Goal: Transaction & Acquisition: Purchase product/service

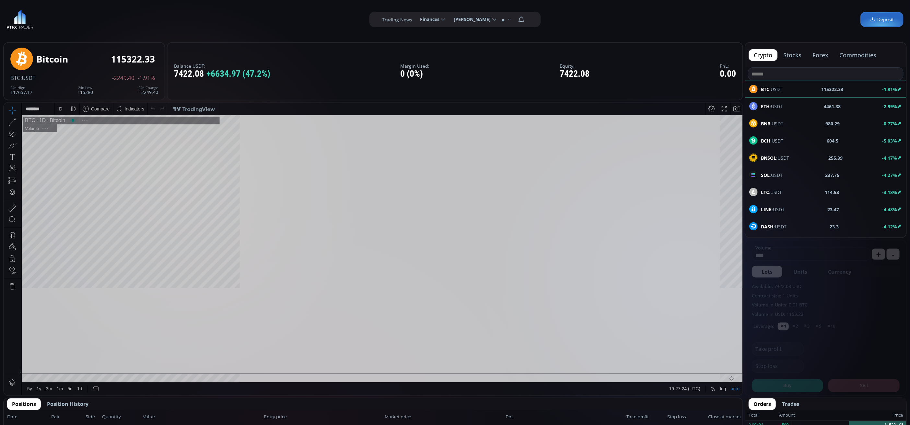
scroll to position [93, 0]
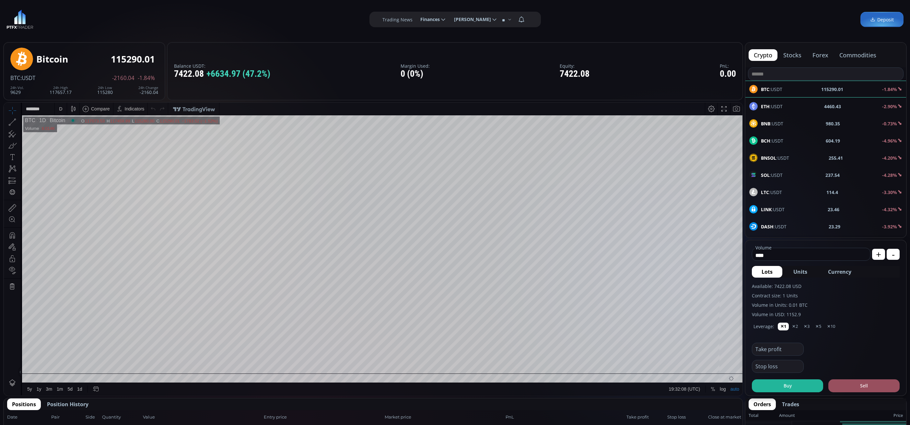
click at [56, 106] on div "D" at bounding box center [61, 109] width 12 height 12
click at [84, 134] on div "1 minute" at bounding box center [77, 132] width 40 height 5
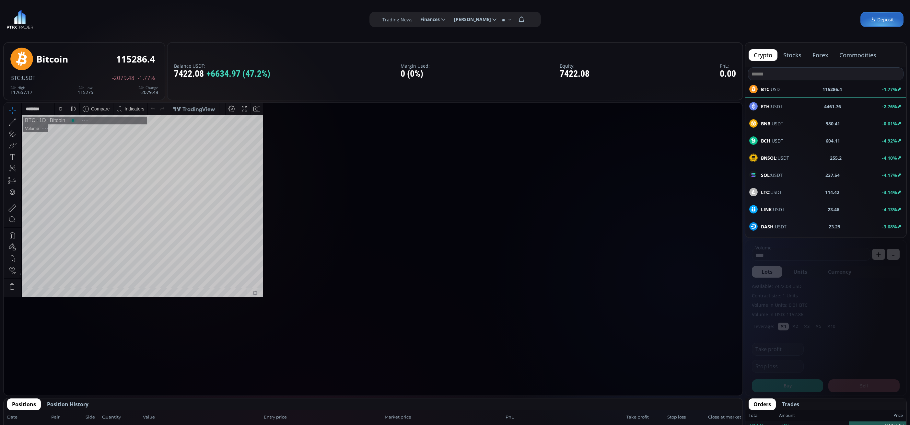
scroll to position [93, 0]
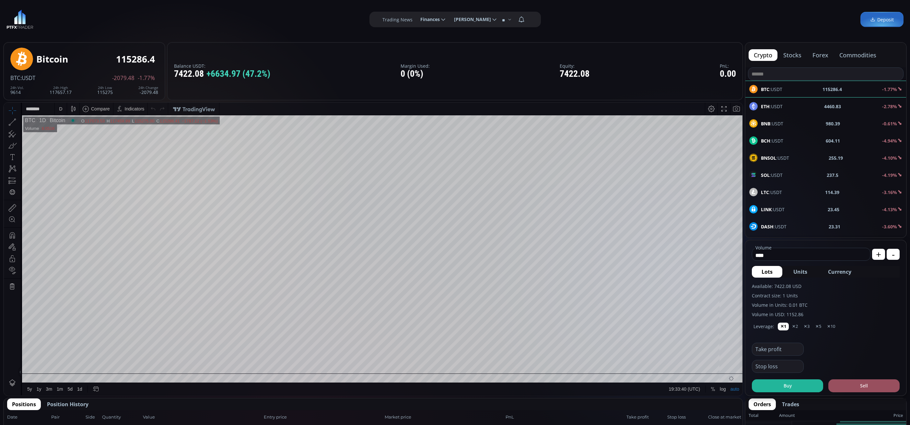
click at [846, 110] on div "ETH :USDT 4460.83 -2.78%" at bounding box center [825, 106] width 153 height 8
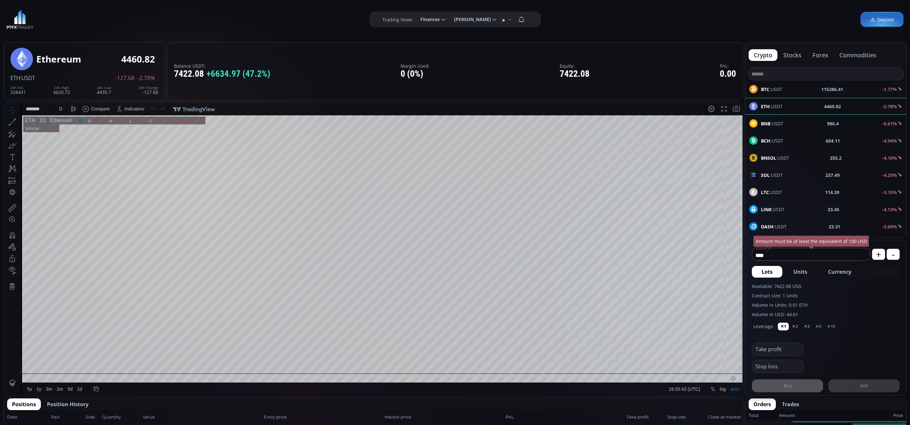
click at [63, 110] on div "D" at bounding box center [61, 109] width 6 height 12
click at [66, 130] on div "1 minute" at bounding box center [68, 132] width 18 height 5
click at [793, 94] on div "BTC :USDT 115286.4 -1.77%" at bounding box center [825, 89] width 161 height 17
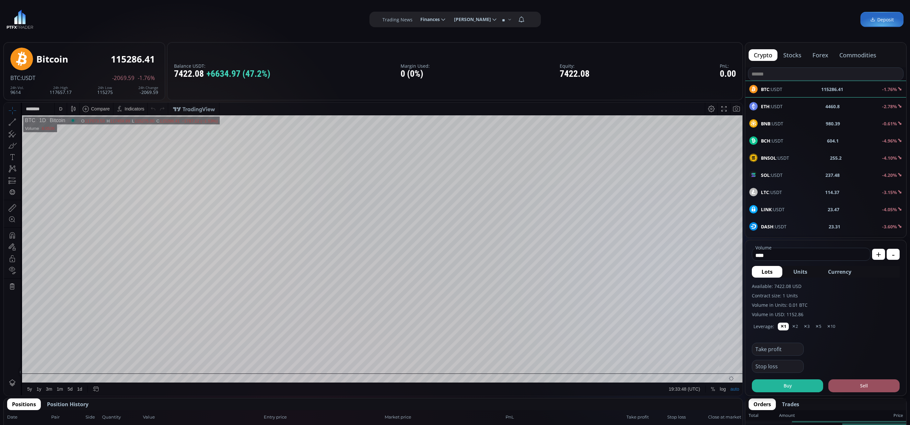
click at [56, 108] on div "D" at bounding box center [61, 109] width 12 height 12
click at [70, 132] on div "1 minute" at bounding box center [68, 132] width 18 height 5
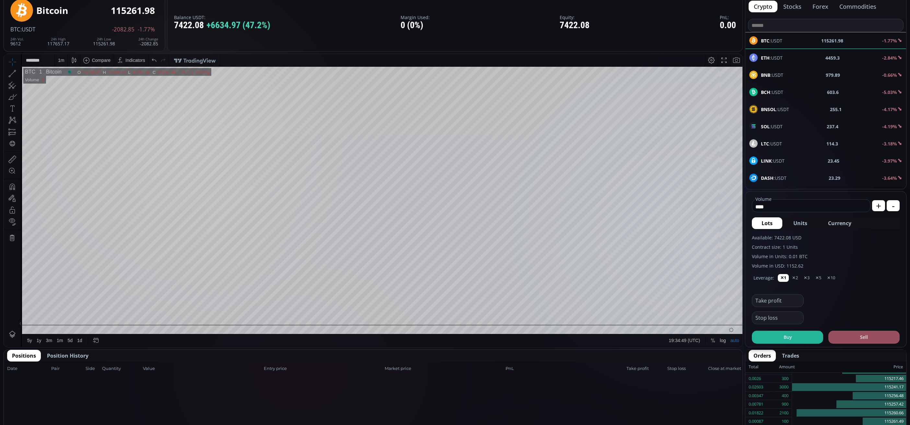
click at [838, 224] on span "Currency" at bounding box center [839, 223] width 23 height 8
type input "*"
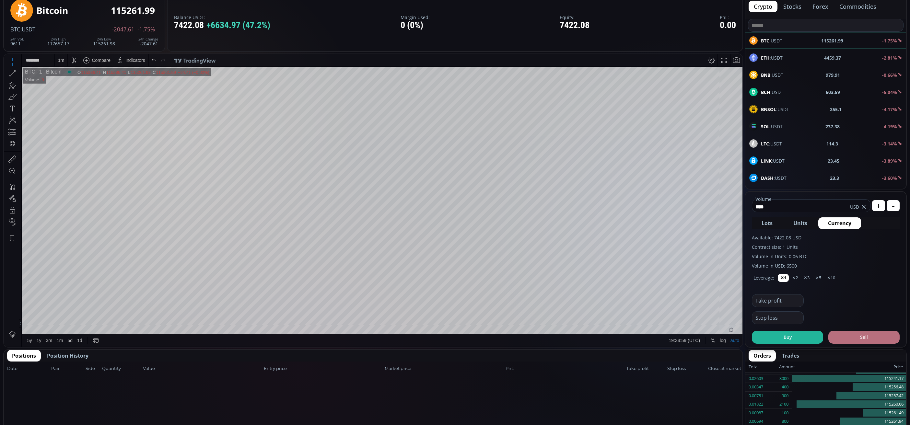
type input "****"
click at [874, 335] on button "Sell" at bounding box center [863, 337] width 71 height 13
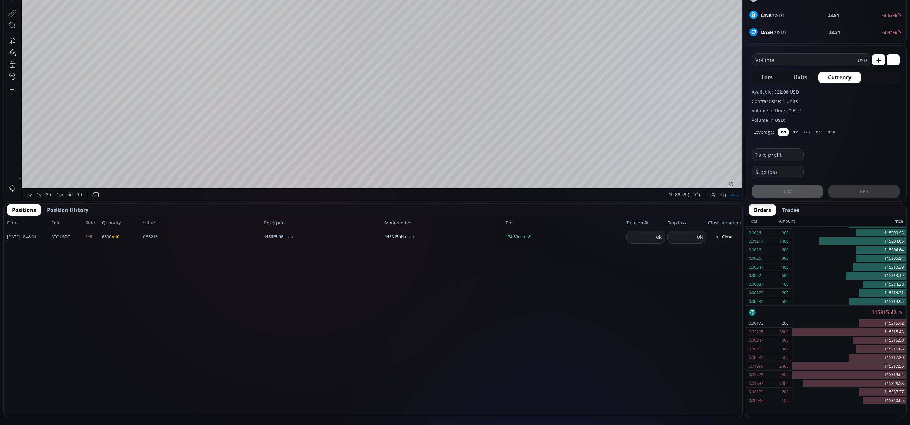
scroll to position [97, 0]
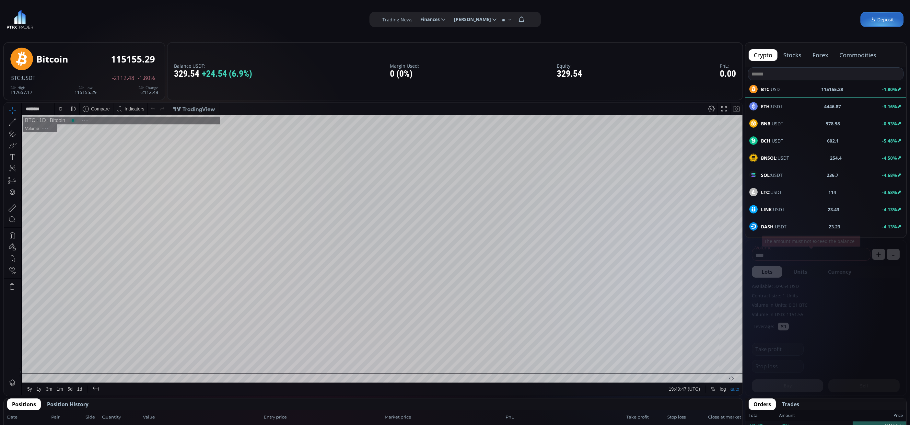
scroll to position [93, 0]
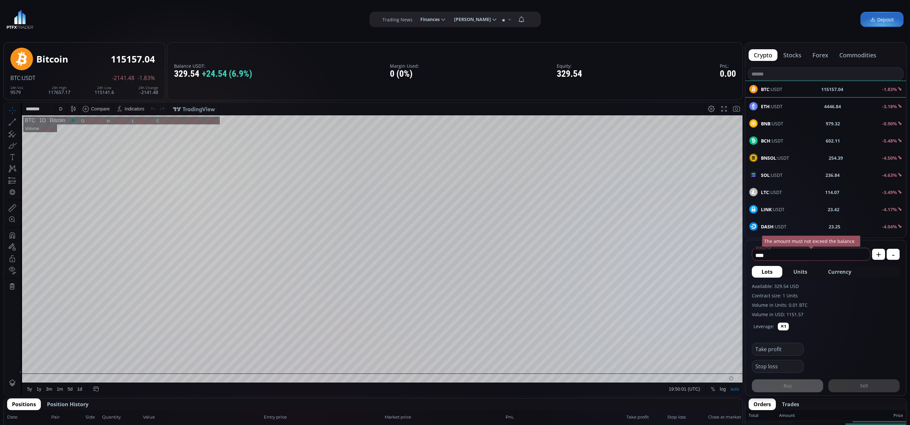
click at [59, 103] on div "D" at bounding box center [61, 109] width 6 height 12
click at [92, 131] on div "1 minute" at bounding box center [77, 132] width 40 height 5
click at [843, 275] on span "Currency" at bounding box center [839, 272] width 23 height 8
click at [801, 249] on fieldset "********* Volume USD The amount must not exceed the balance" at bounding box center [811, 253] width 119 height 15
click at [803, 251] on input "*********" at bounding box center [800, 255] width 97 height 10
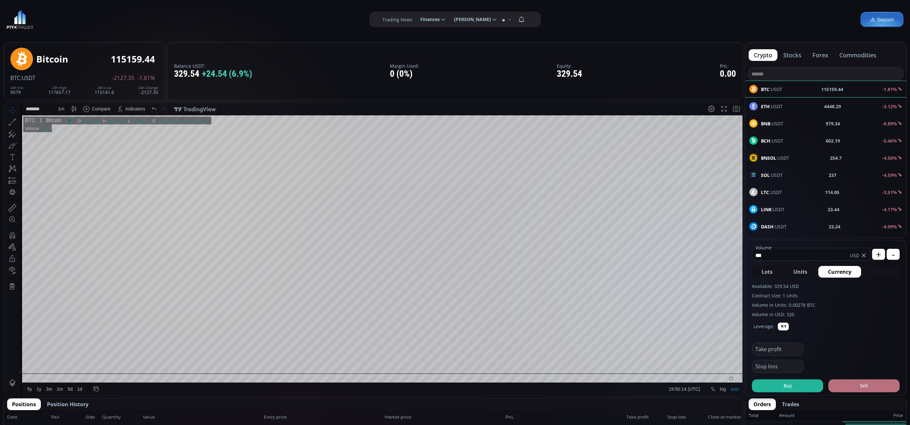
type input "***"
click at [847, 385] on button "Sell" at bounding box center [863, 386] width 71 height 13
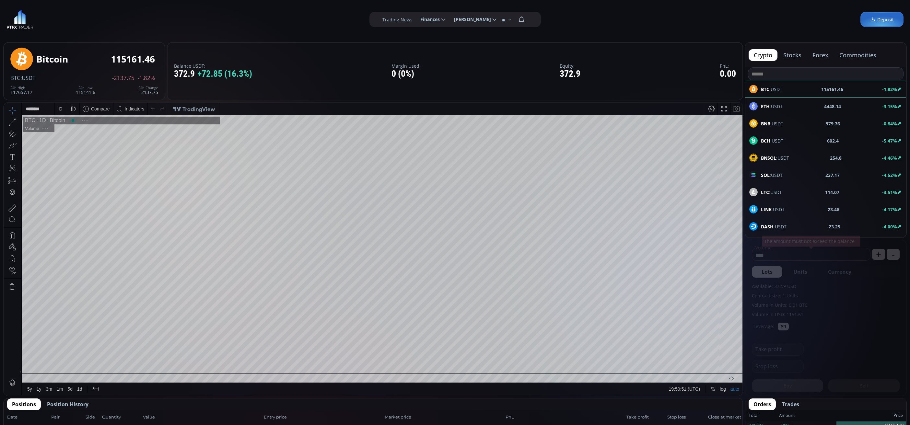
scroll to position [93, 0]
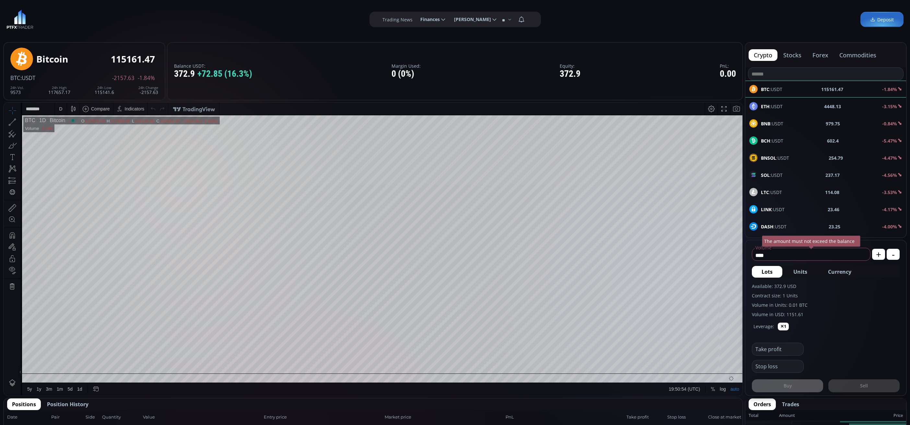
click at [64, 111] on div "D" at bounding box center [61, 109] width 12 height 12
click at [86, 133] on div "1 minute" at bounding box center [77, 132] width 40 height 5
click at [836, 270] on span "Currency" at bounding box center [839, 272] width 23 height 8
type input "*********"
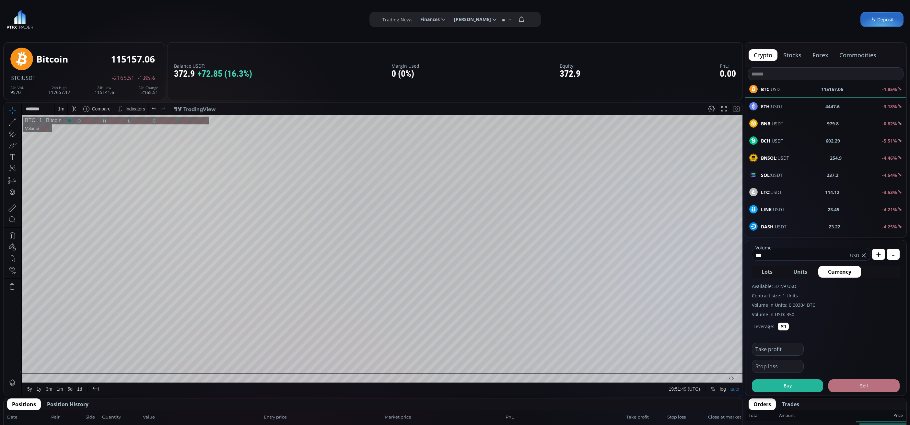
type input "***"
click at [889, 382] on button "Sell" at bounding box center [863, 386] width 71 height 13
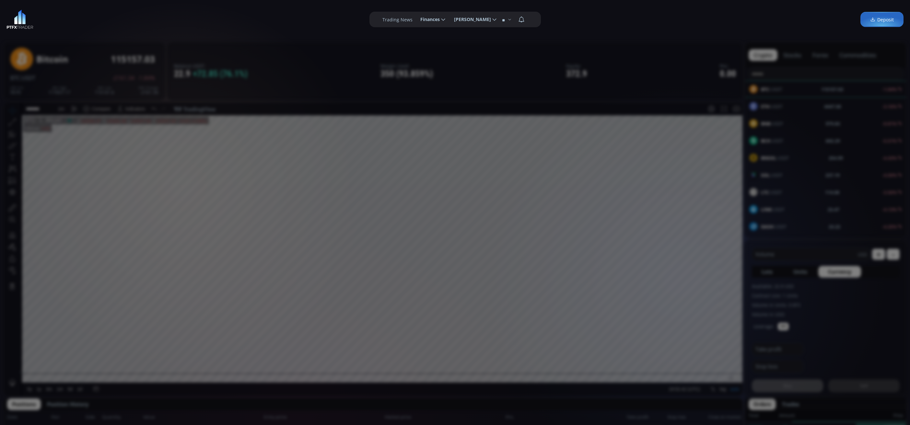
scroll to position [97, 0]
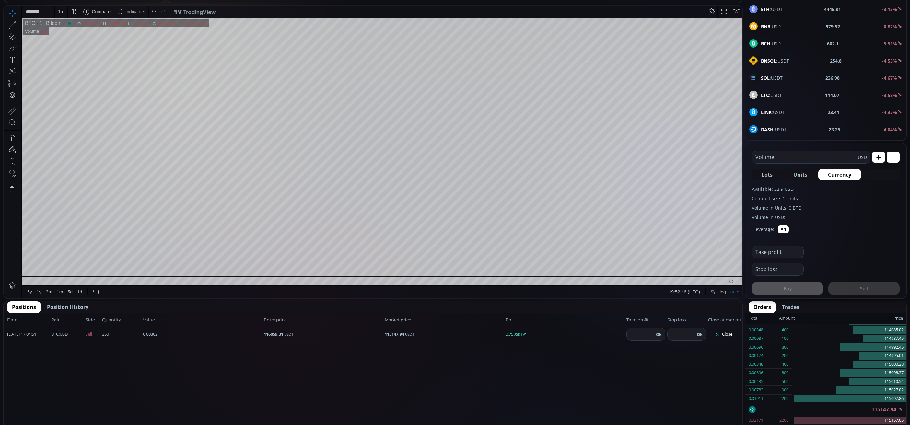
click at [725, 331] on button "Close" at bounding box center [723, 334] width 31 height 10
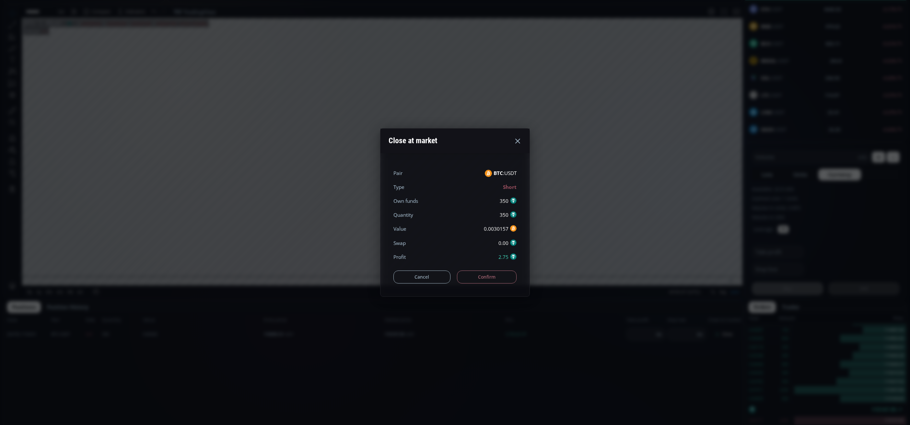
click at [489, 270] on div "Cancel Confirm" at bounding box center [454, 273] width 123 height 19
click at [489, 276] on button "Confirm" at bounding box center [487, 277] width 60 height 13
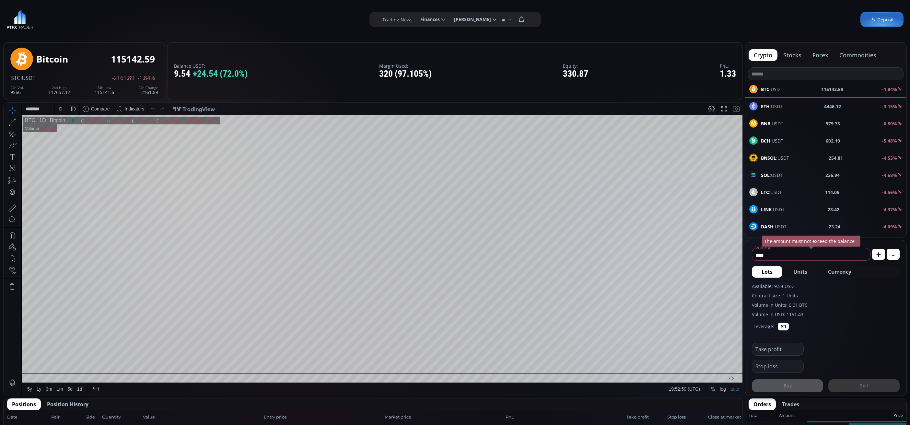
scroll to position [97, 0]
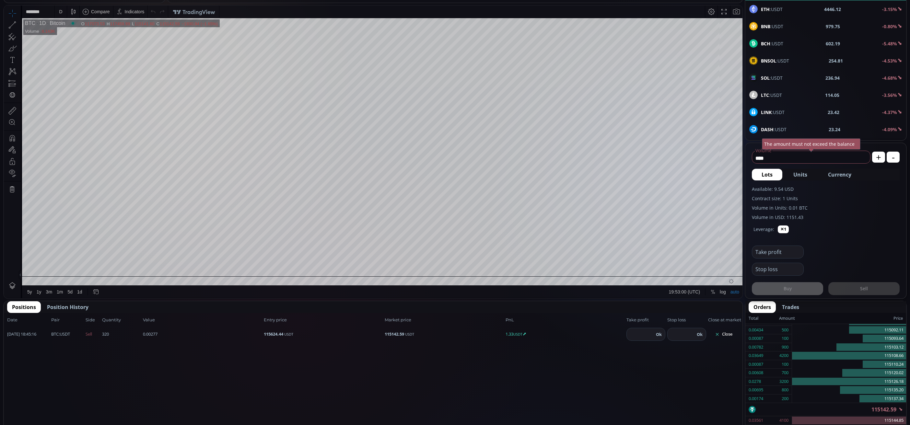
click at [724, 332] on button "Close" at bounding box center [723, 334] width 31 height 10
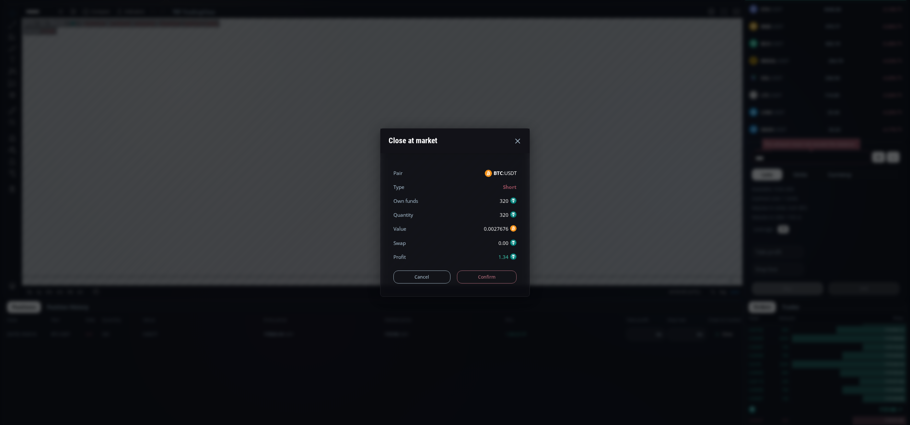
click at [488, 274] on button "Confirm" at bounding box center [487, 277] width 60 height 13
